Goal: Task Accomplishment & Management: Manage account settings

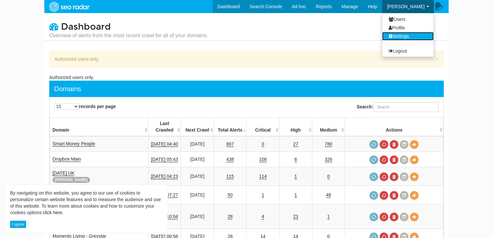
click at [404, 37] on link "Settings" at bounding box center [408, 36] width 52 height 8
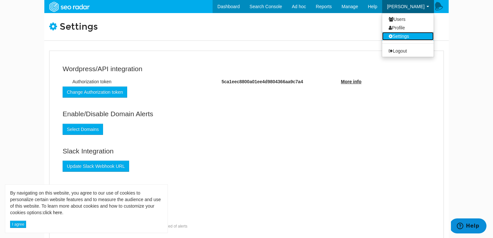
click at [399, 38] on link "Settings" at bounding box center [408, 36] width 52 height 8
click at [414, 21] on link "Users" at bounding box center [408, 19] width 52 height 8
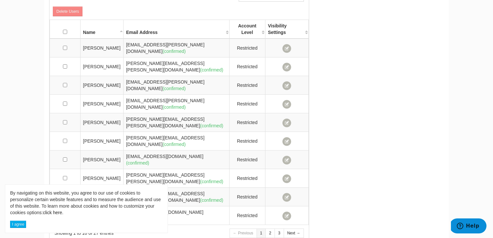
scroll to position [69, 0]
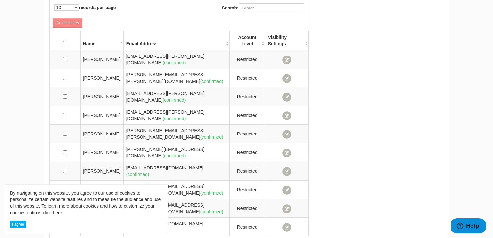
click at [249, 42] on th "Account Level" at bounding box center [247, 40] width 36 height 19
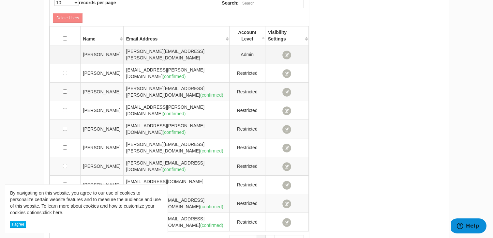
scroll to position [73, 0]
drag, startPoint x: 191, startPoint y: 54, endPoint x: 107, endPoint y: 56, distance: 84.5
click at [107, 56] on tr "George Nunn george.nunn@rocketmill.co.uk Admin" at bounding box center [179, 54] width 259 height 19
click at [99, 55] on td "George Nunn" at bounding box center [101, 54] width 43 height 19
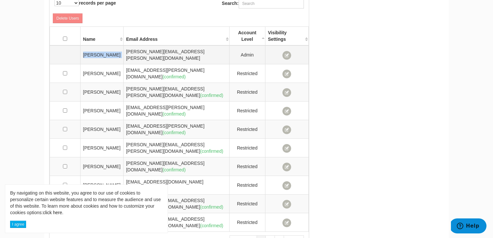
click at [99, 55] on td "George Nunn" at bounding box center [101, 54] width 43 height 19
copy tr "George Nunn"
